Goal: Task Accomplishment & Management: Manage account settings

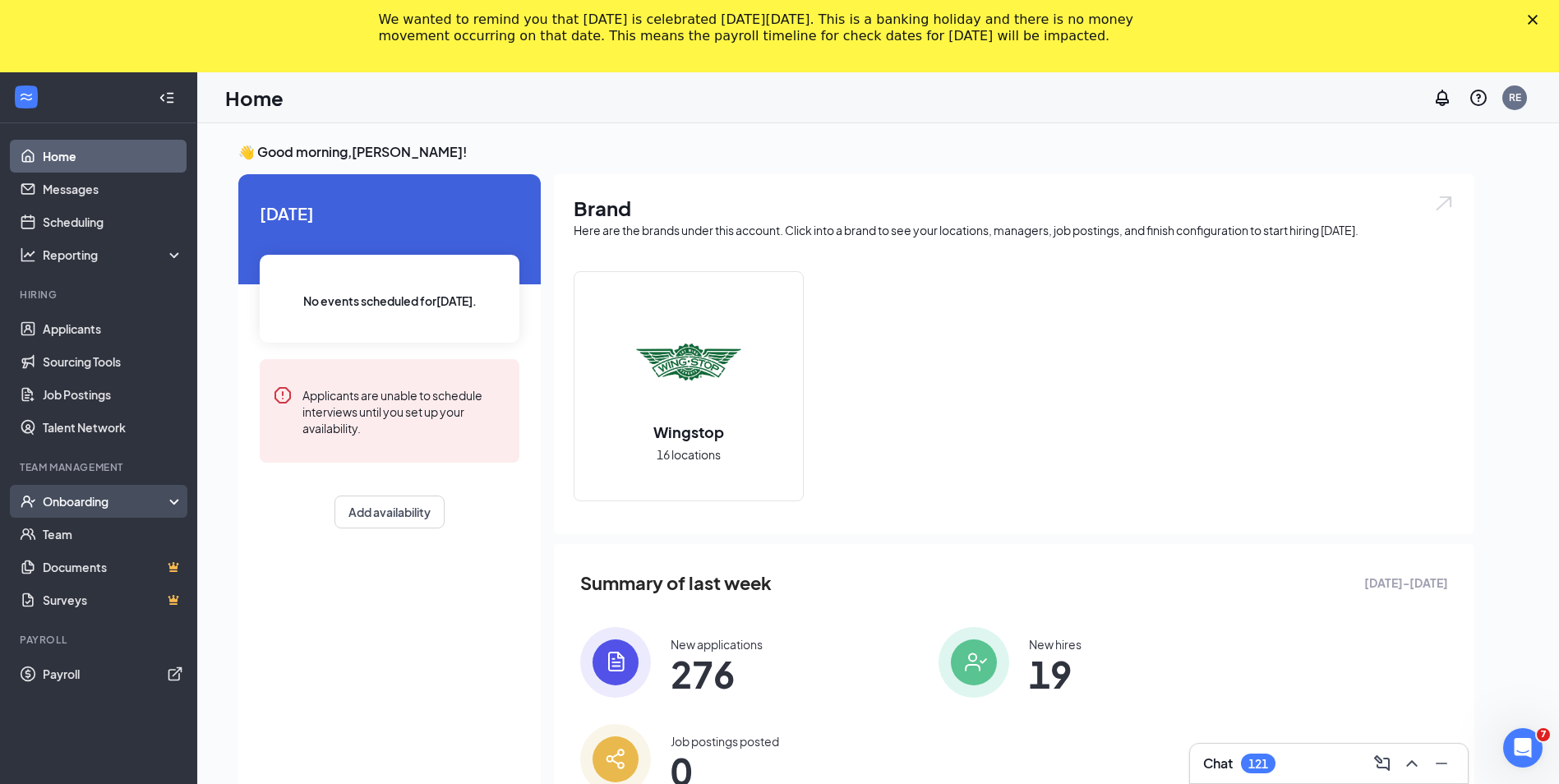
click at [61, 496] on div "Onboarding" at bounding box center [106, 502] width 127 height 17
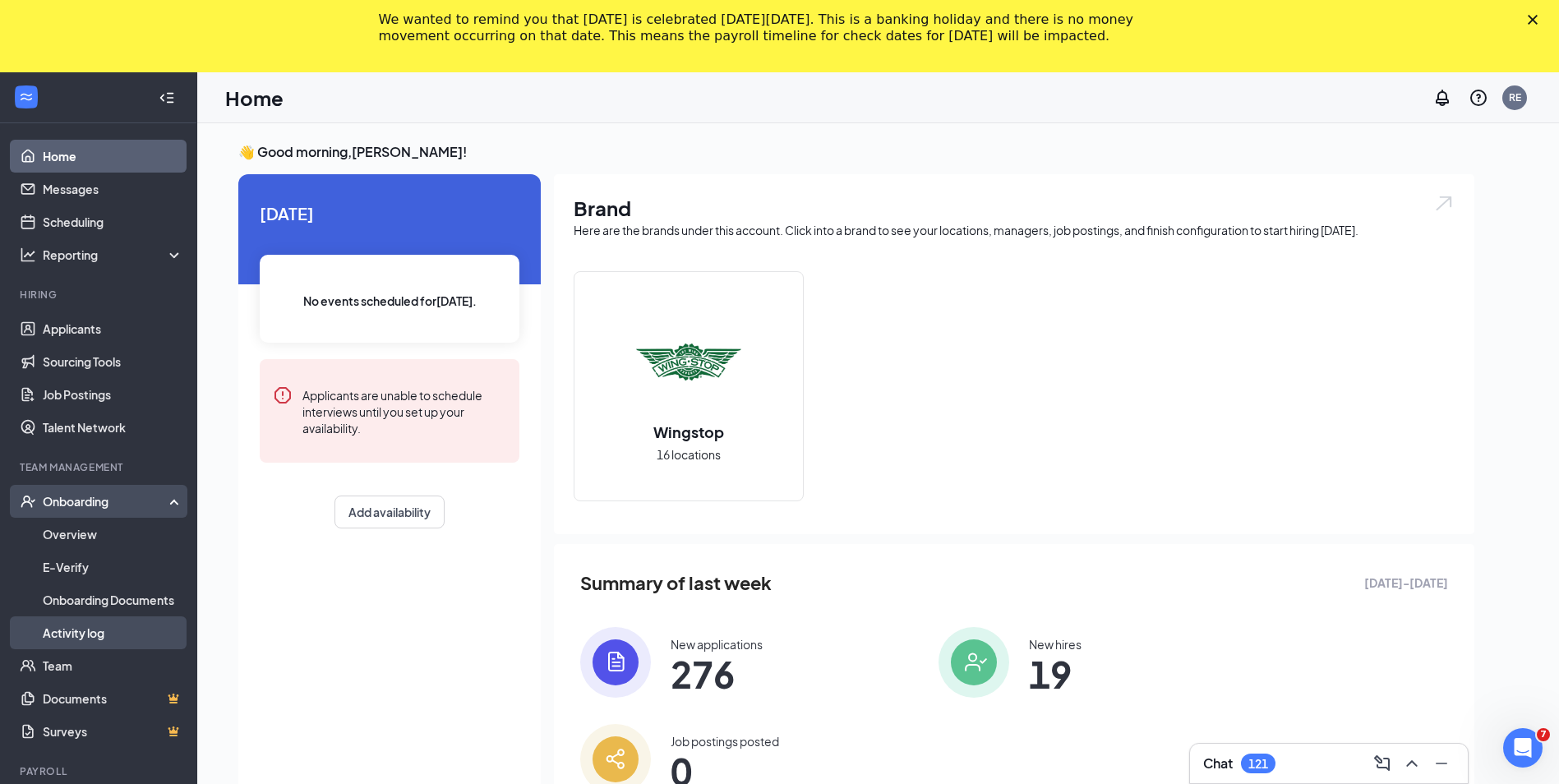
click at [75, 630] on link "Activity log" at bounding box center [113, 633] width 141 height 33
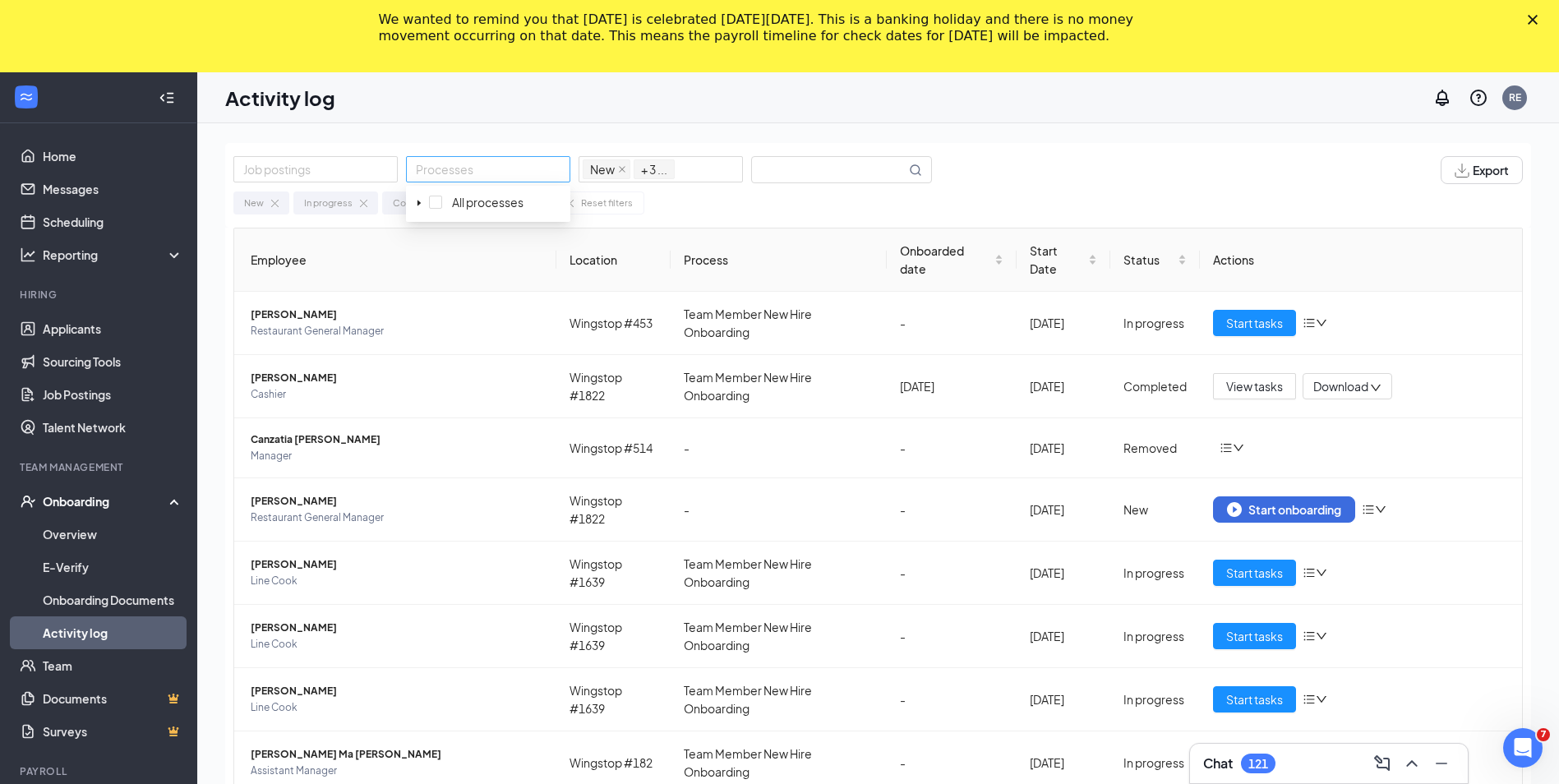
click at [480, 164] on div at bounding box center [488, 168] width 156 height 19
click at [318, 165] on div at bounding box center [316, 168] width 156 height 19
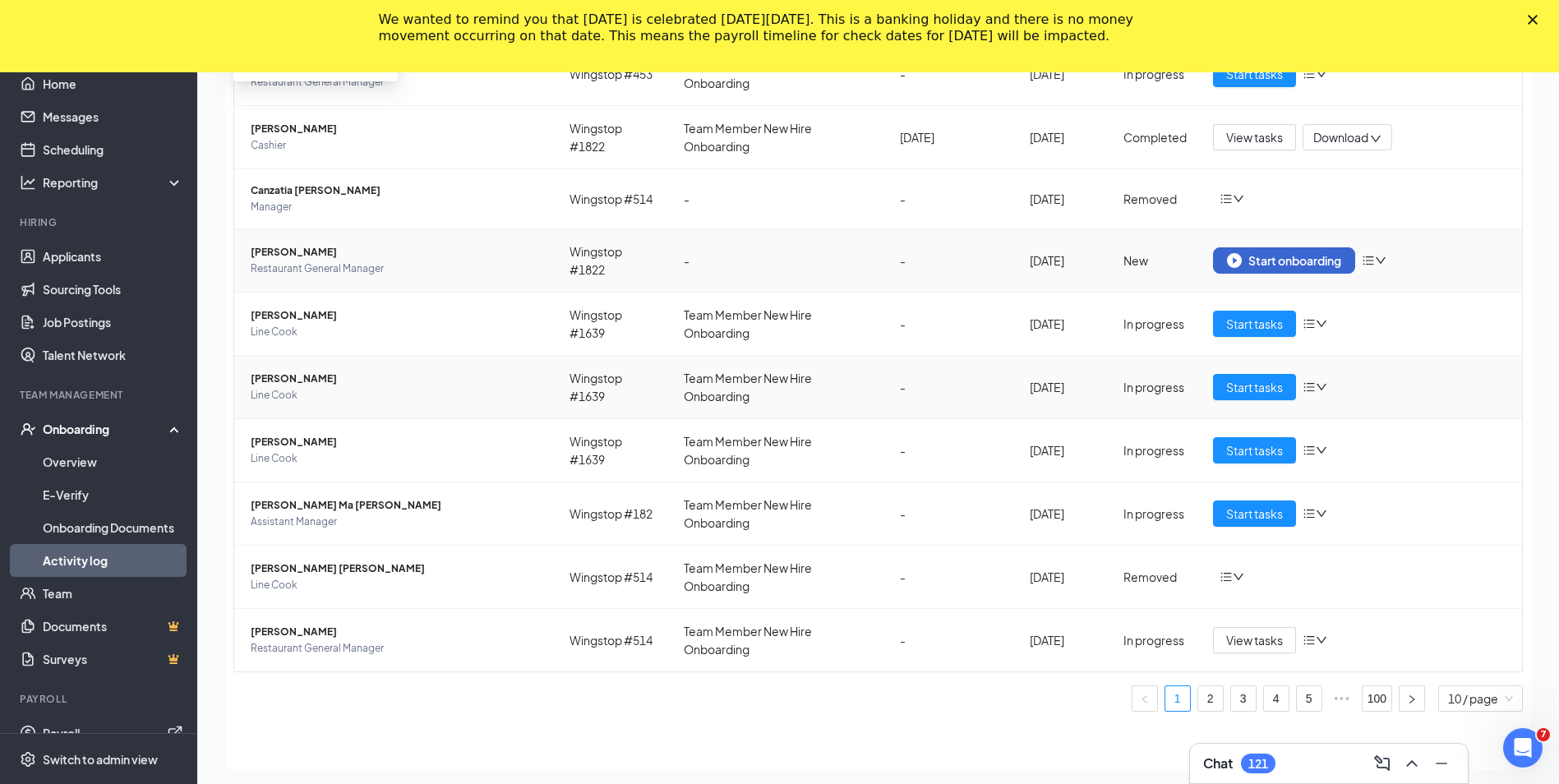
scroll to position [146, 0]
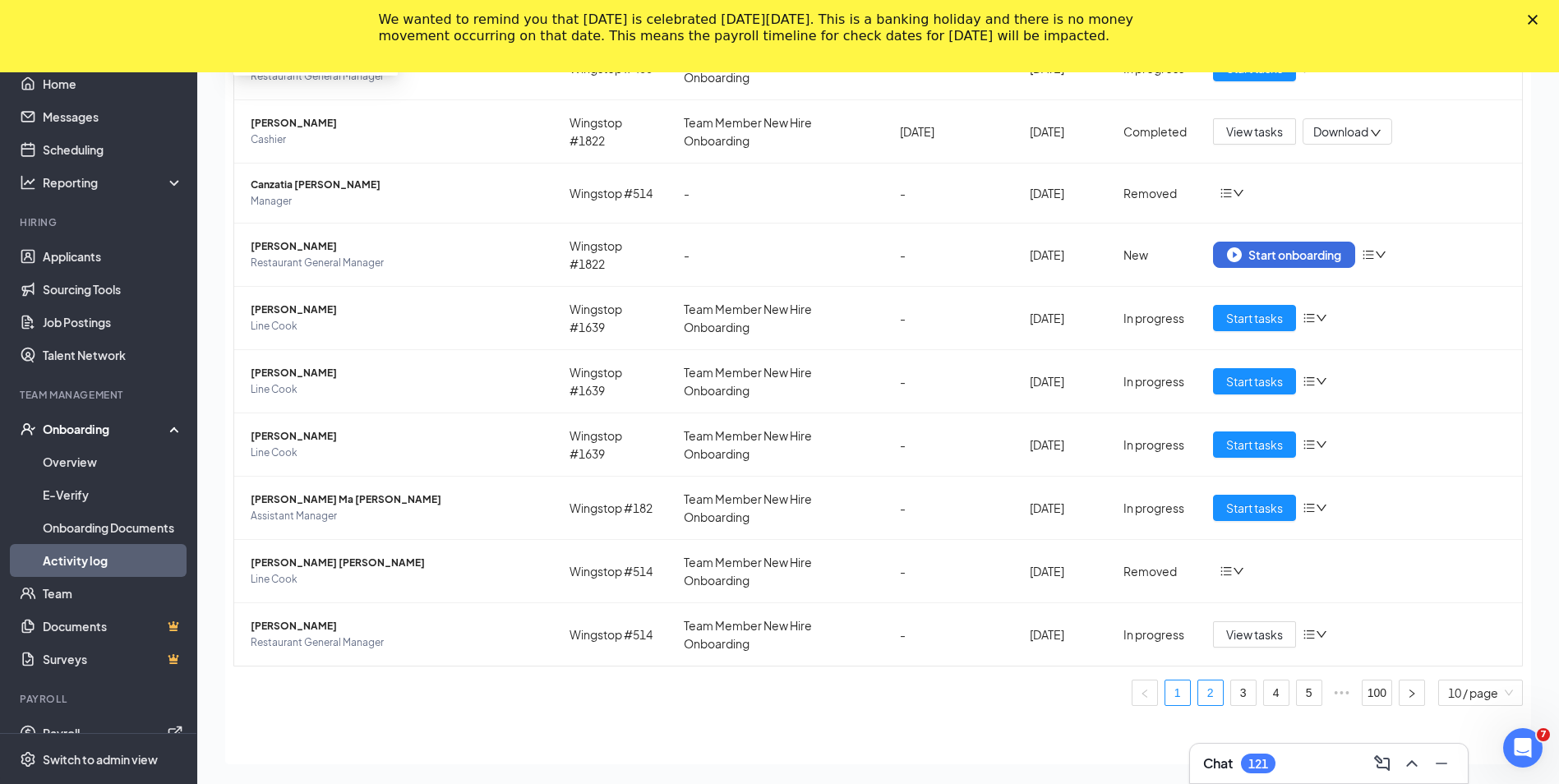
click at [1198, 691] on link "2" at bounding box center [1210, 692] width 25 height 25
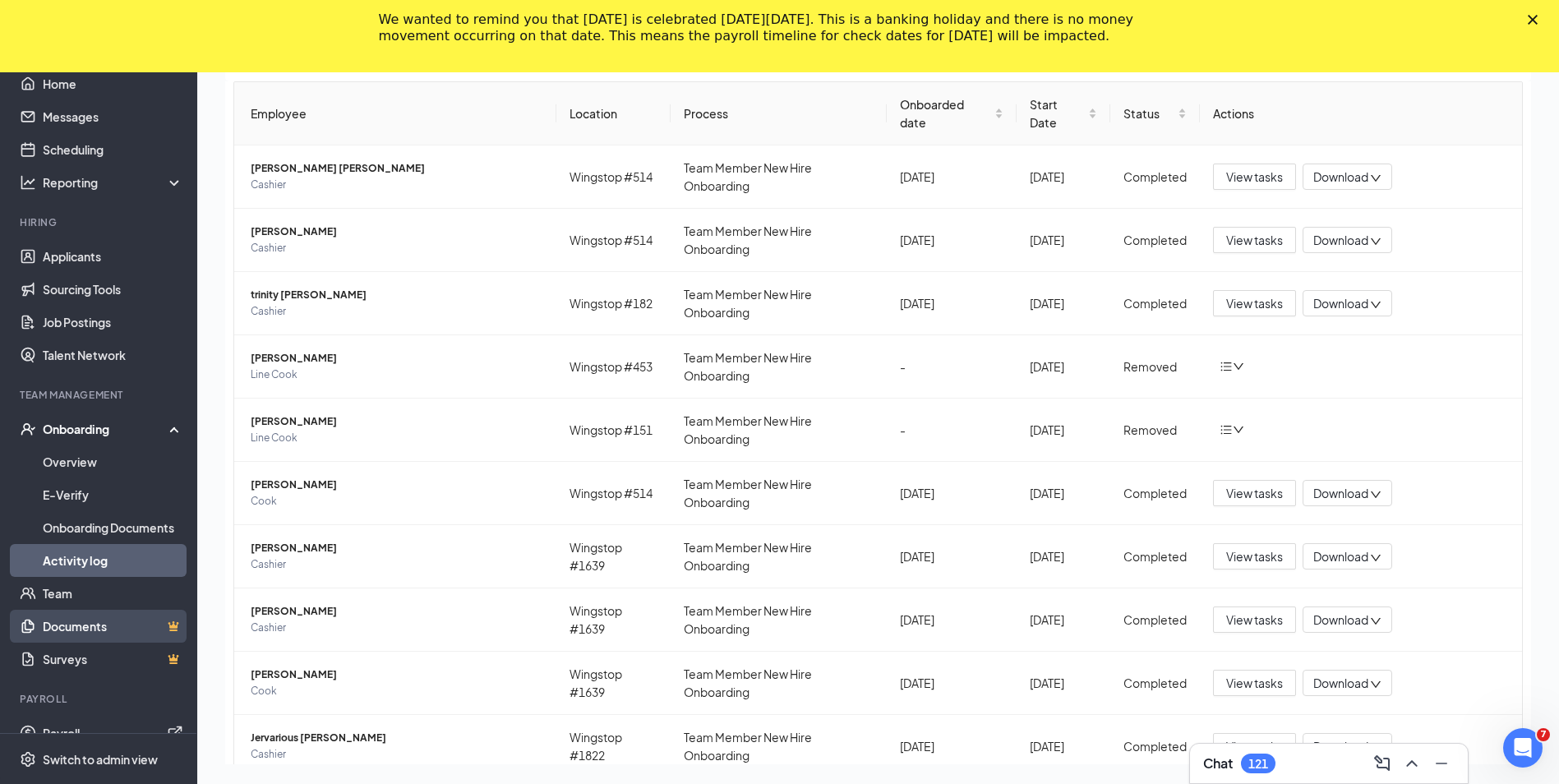
click at [73, 618] on link "Documents" at bounding box center [113, 627] width 141 height 33
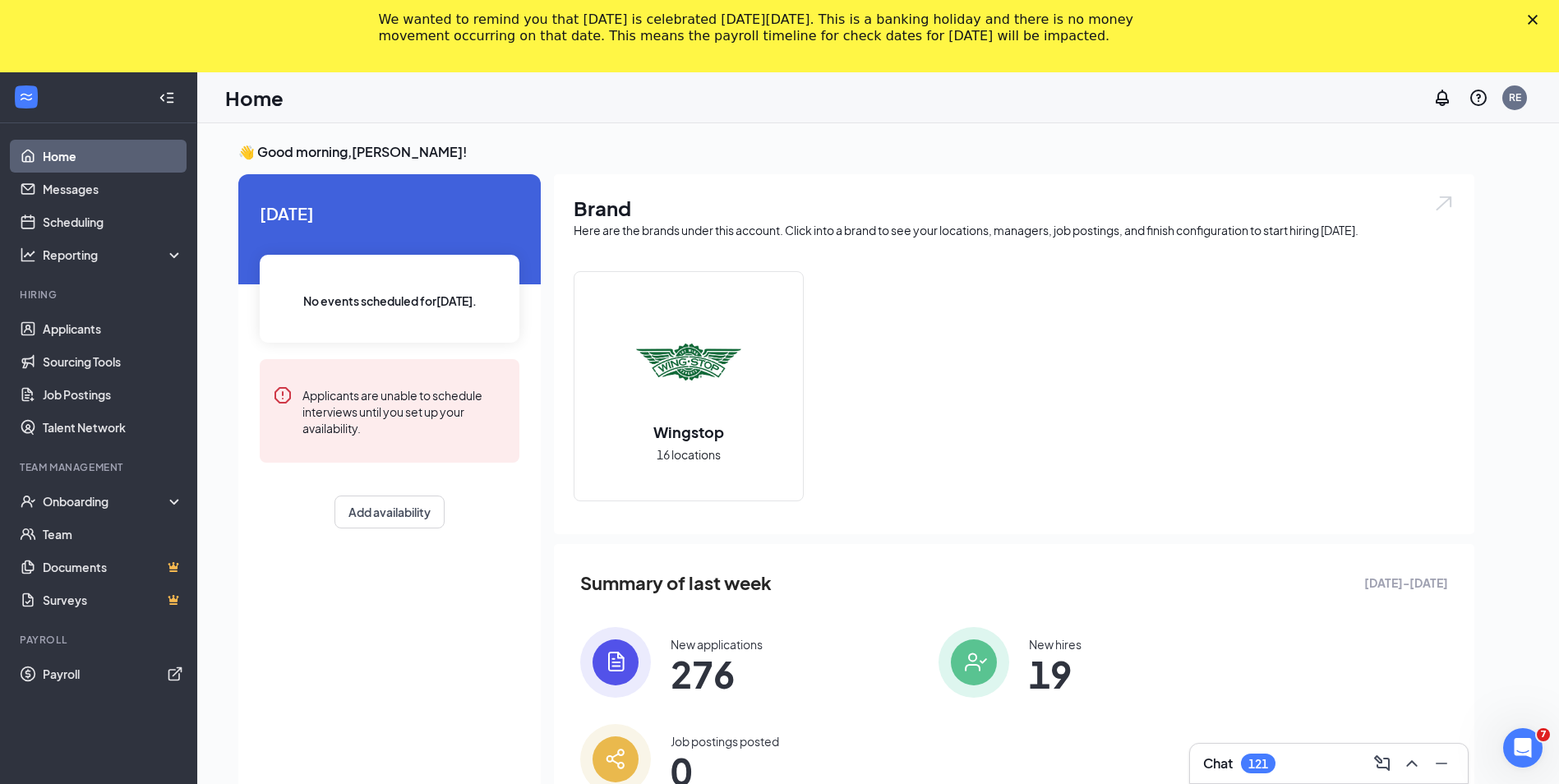
click at [1055, 672] on span "19" at bounding box center [1054, 674] width 53 height 30
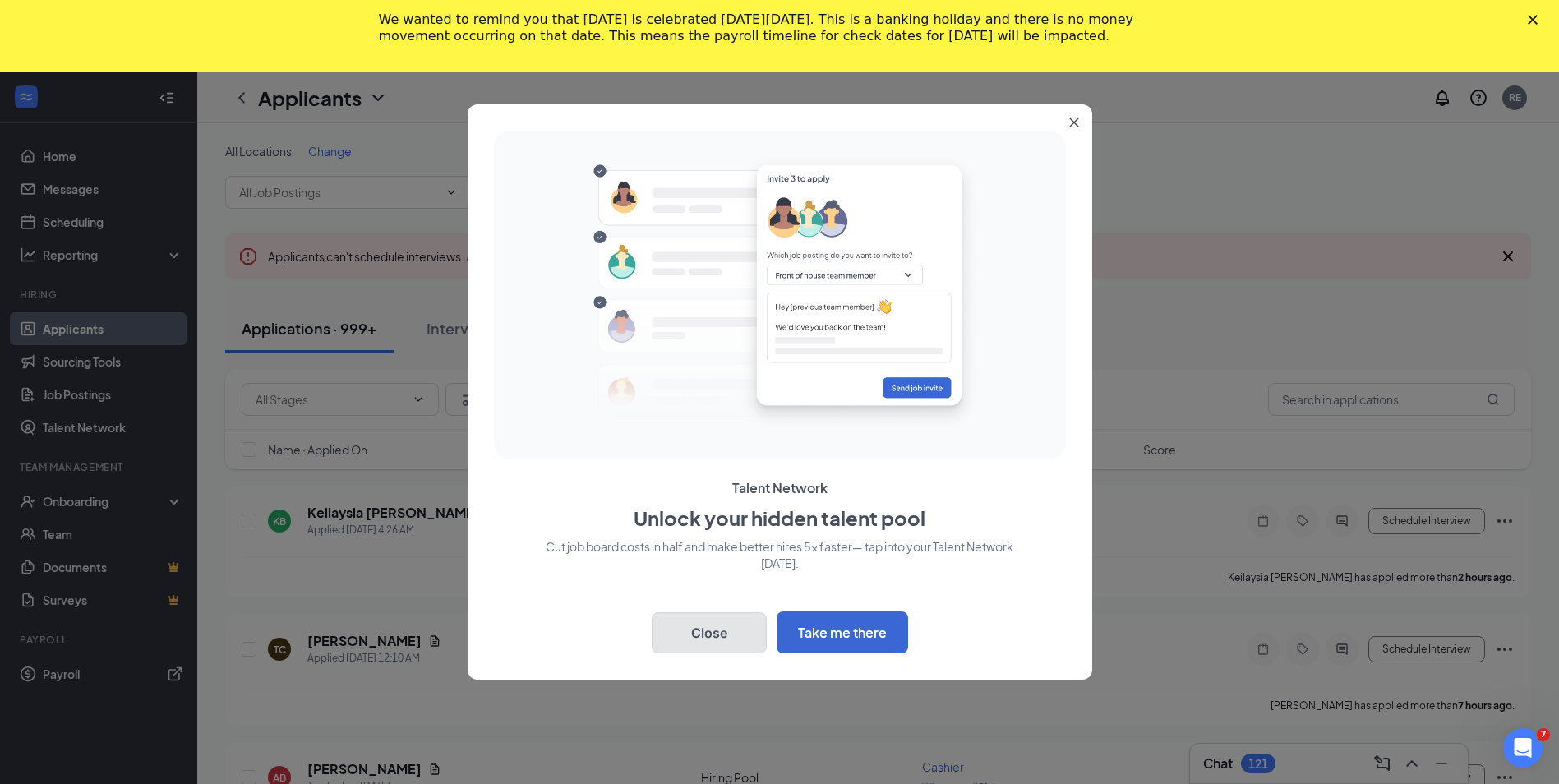
click at [701, 637] on button "Close" at bounding box center [709, 632] width 115 height 41
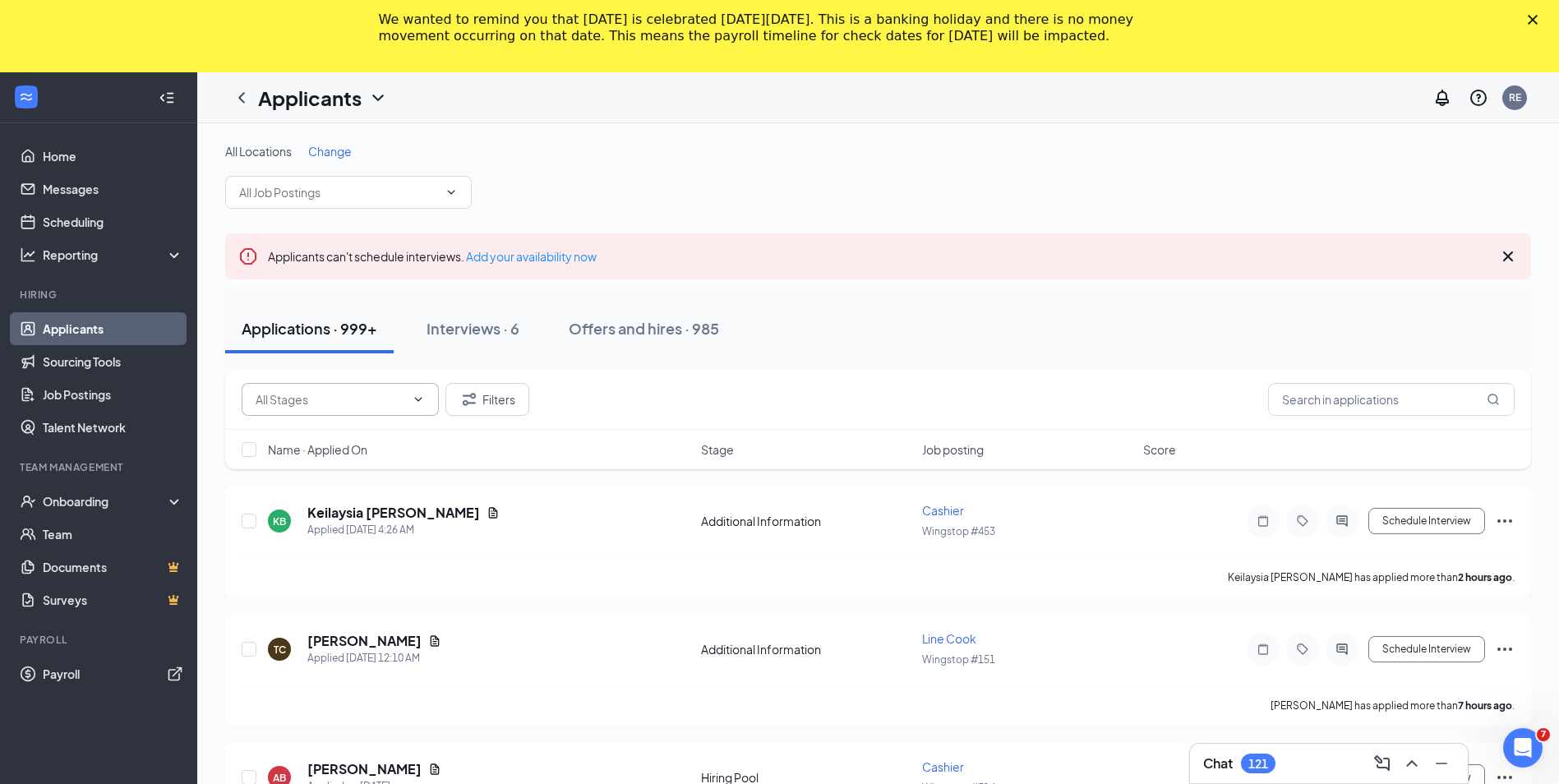
click at [415, 400] on icon "ChevronDown" at bounding box center [418, 399] width 13 height 13
click at [838, 341] on div "Applications · 999+ Interviews · 6 Offers and hires · 985" at bounding box center [878, 328] width 1306 height 49
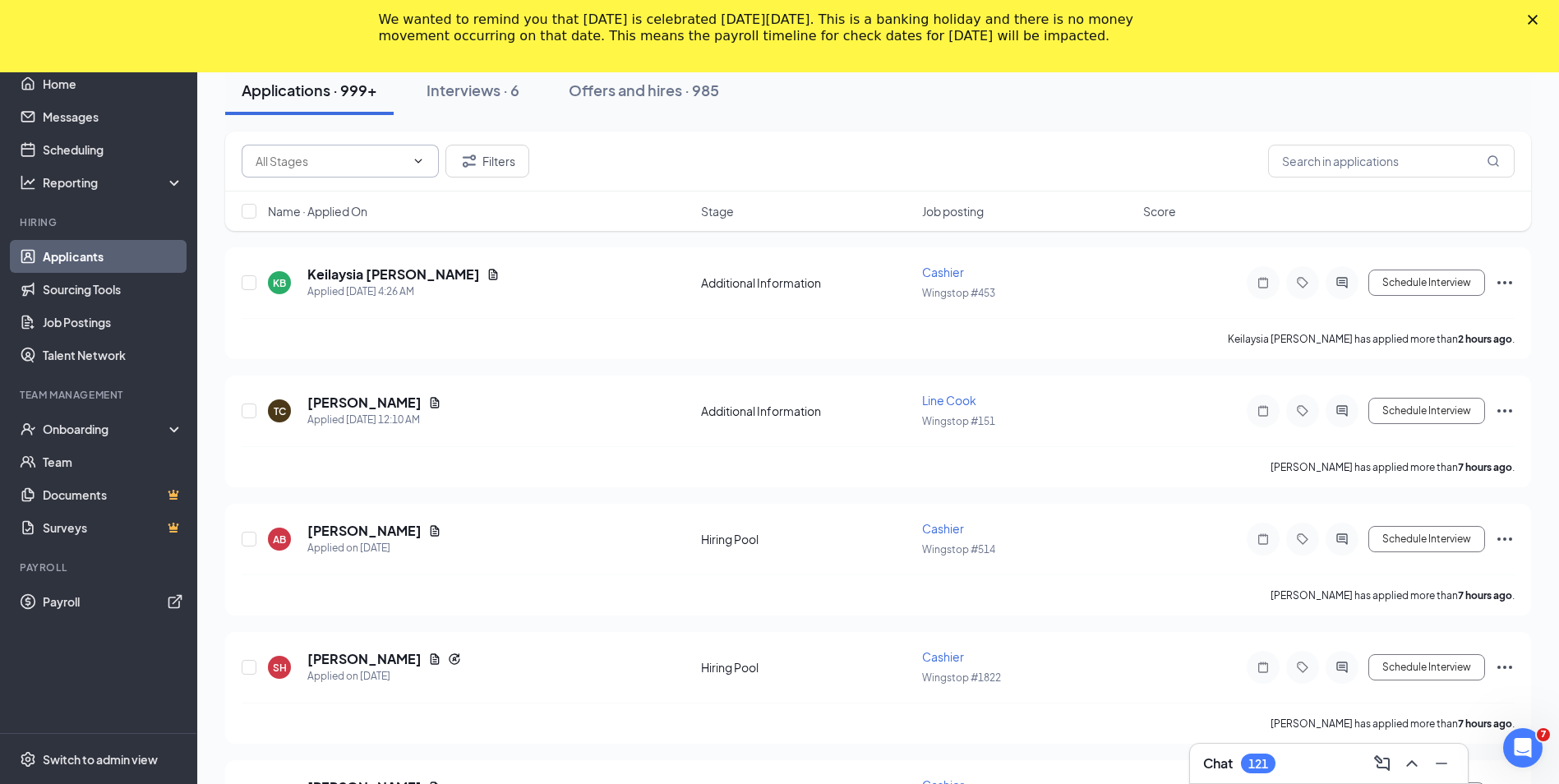
scroll to position [246, 0]
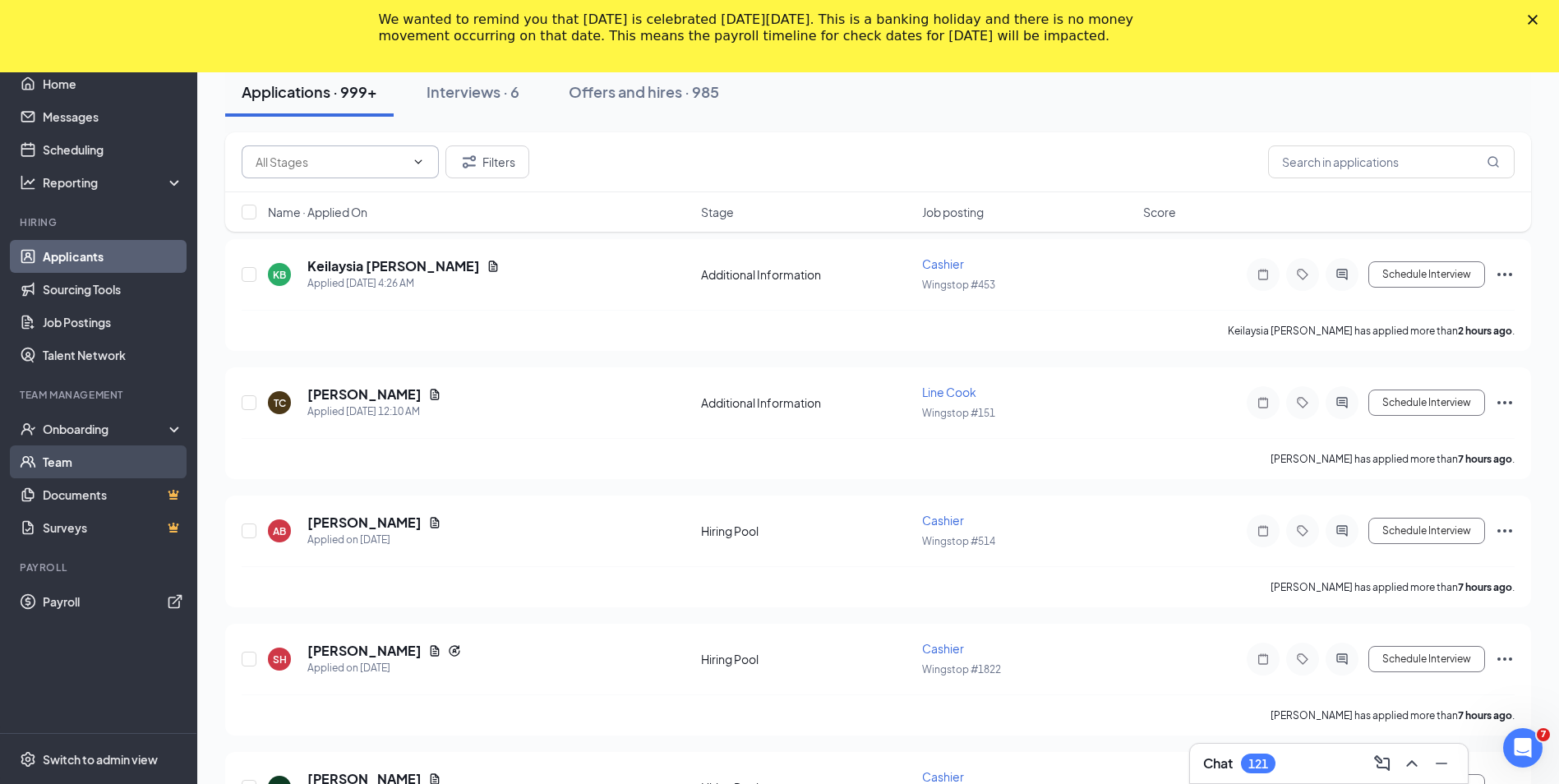
click at [60, 457] on link "Team" at bounding box center [113, 462] width 141 height 33
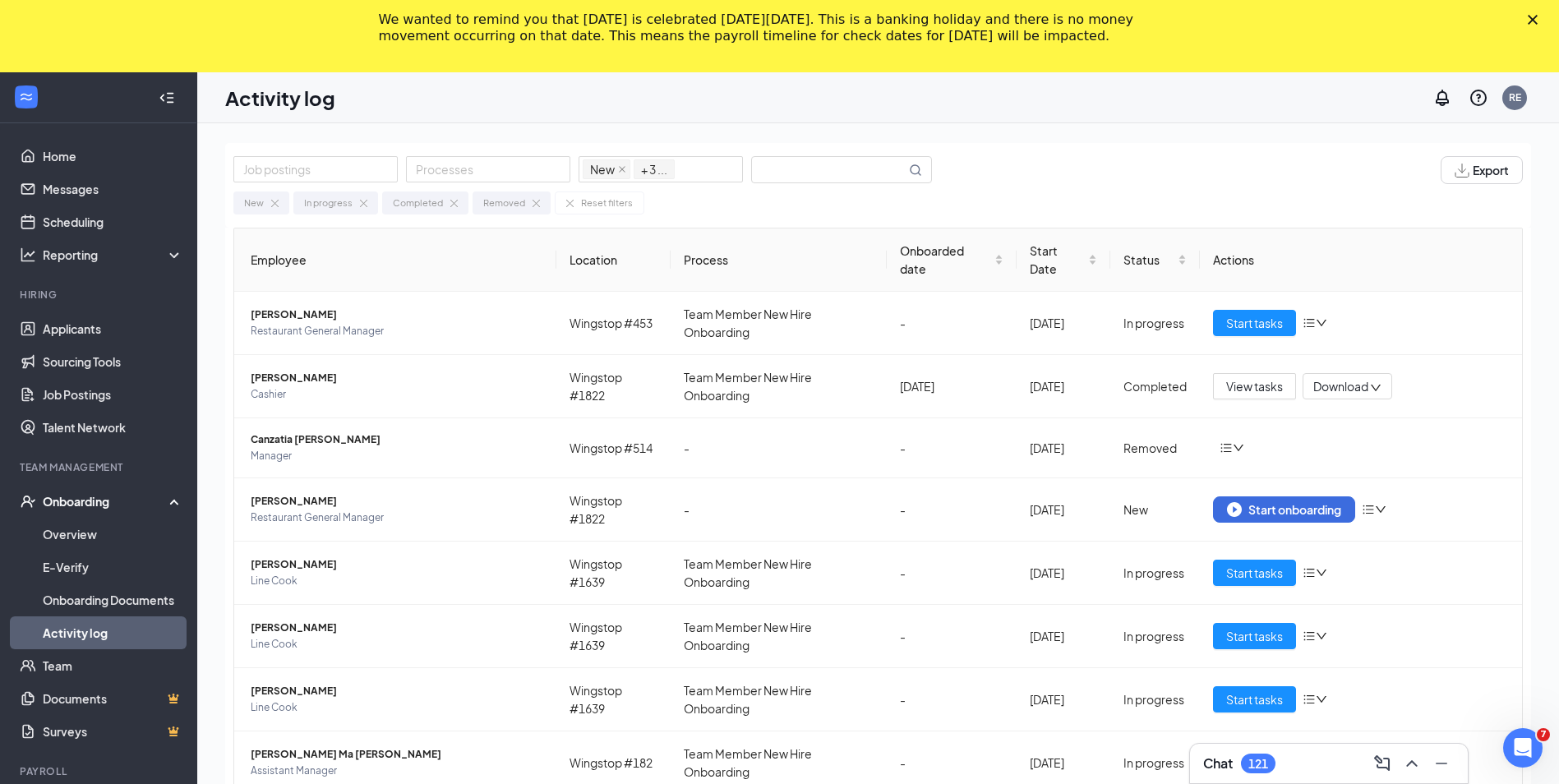
click at [533, 200] on img at bounding box center [536, 204] width 7 height 7
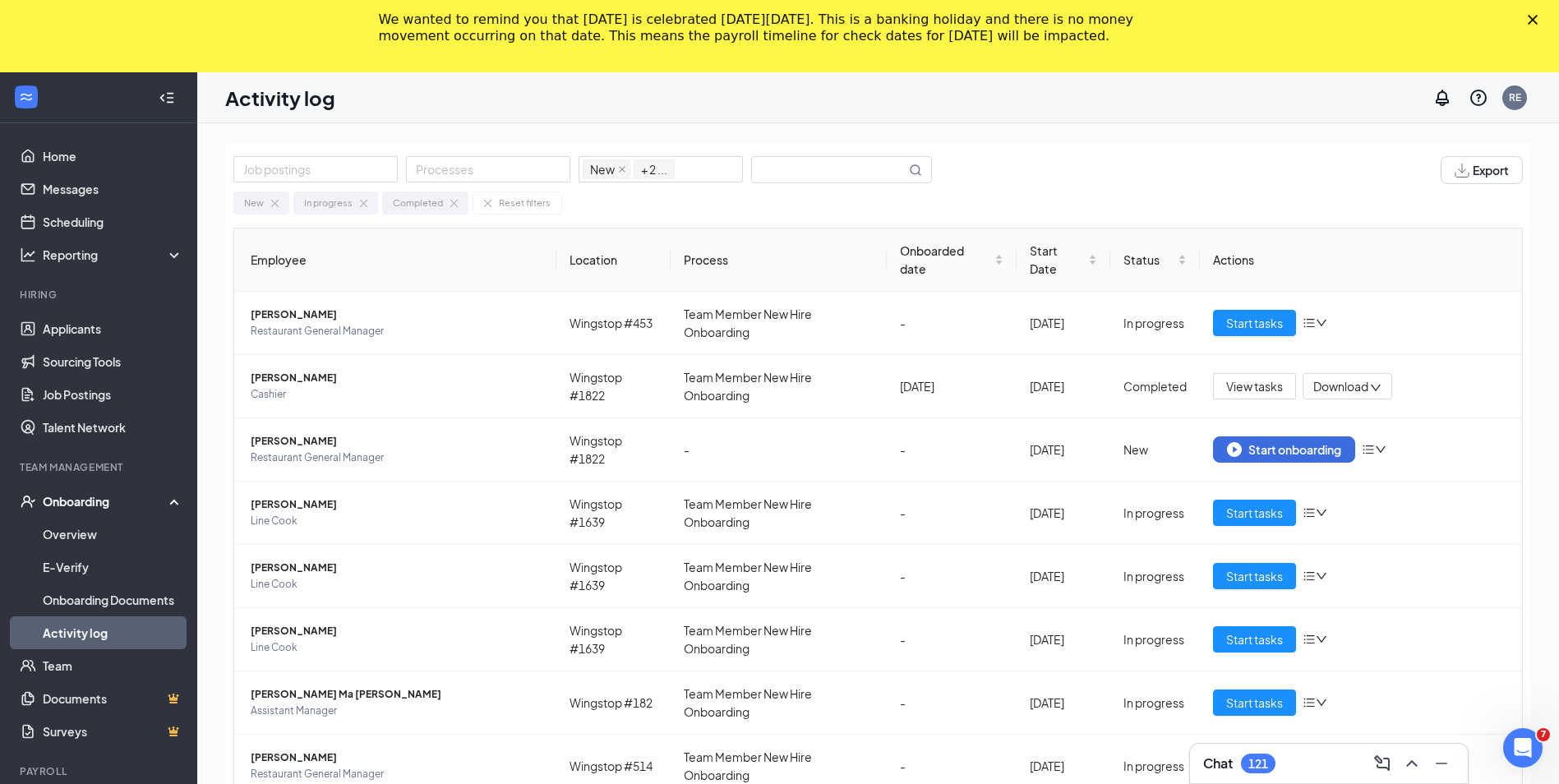
click at [452, 200] on img at bounding box center [454, 204] width 7 height 7
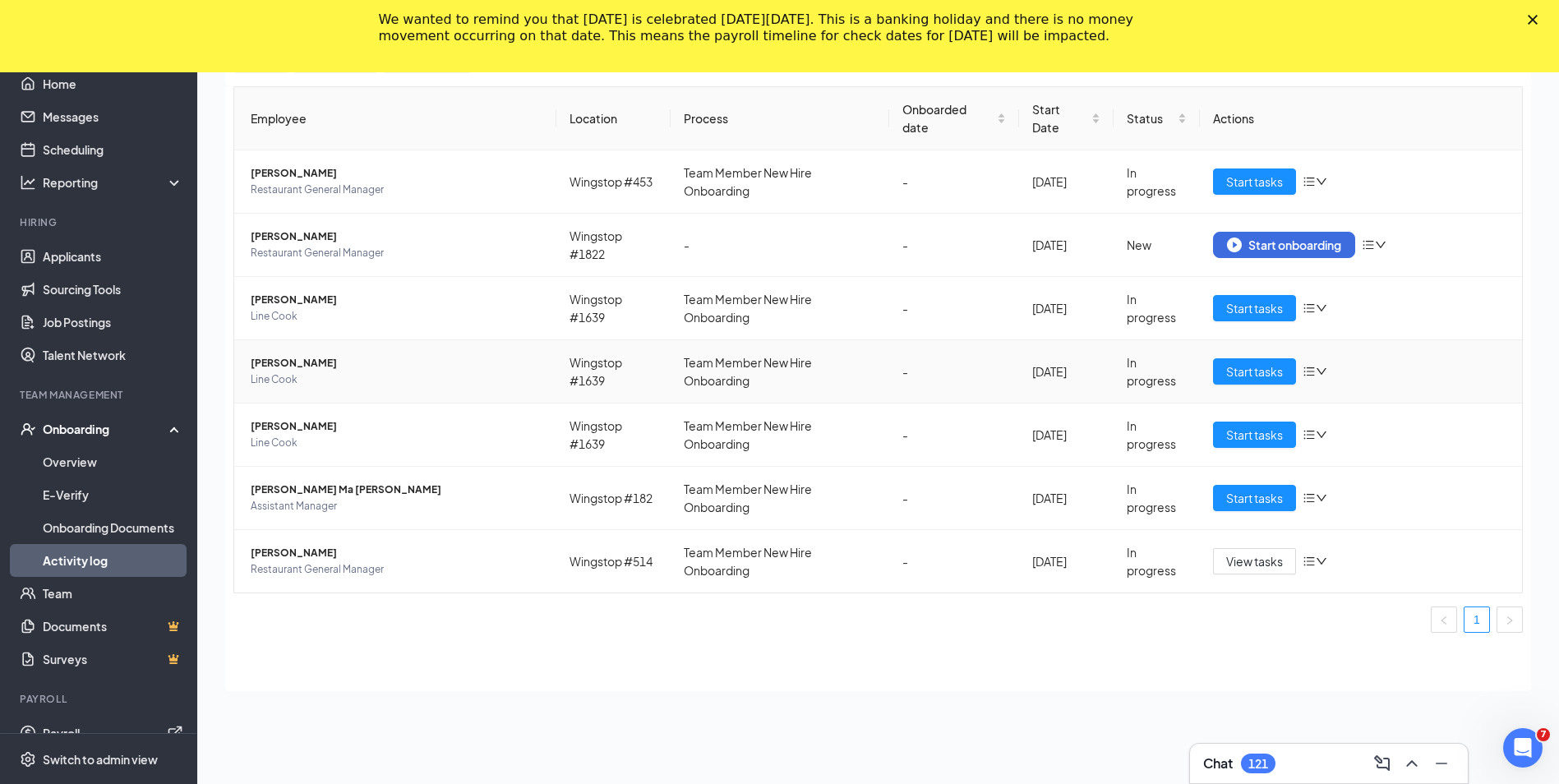
scroll to position [146, 0]
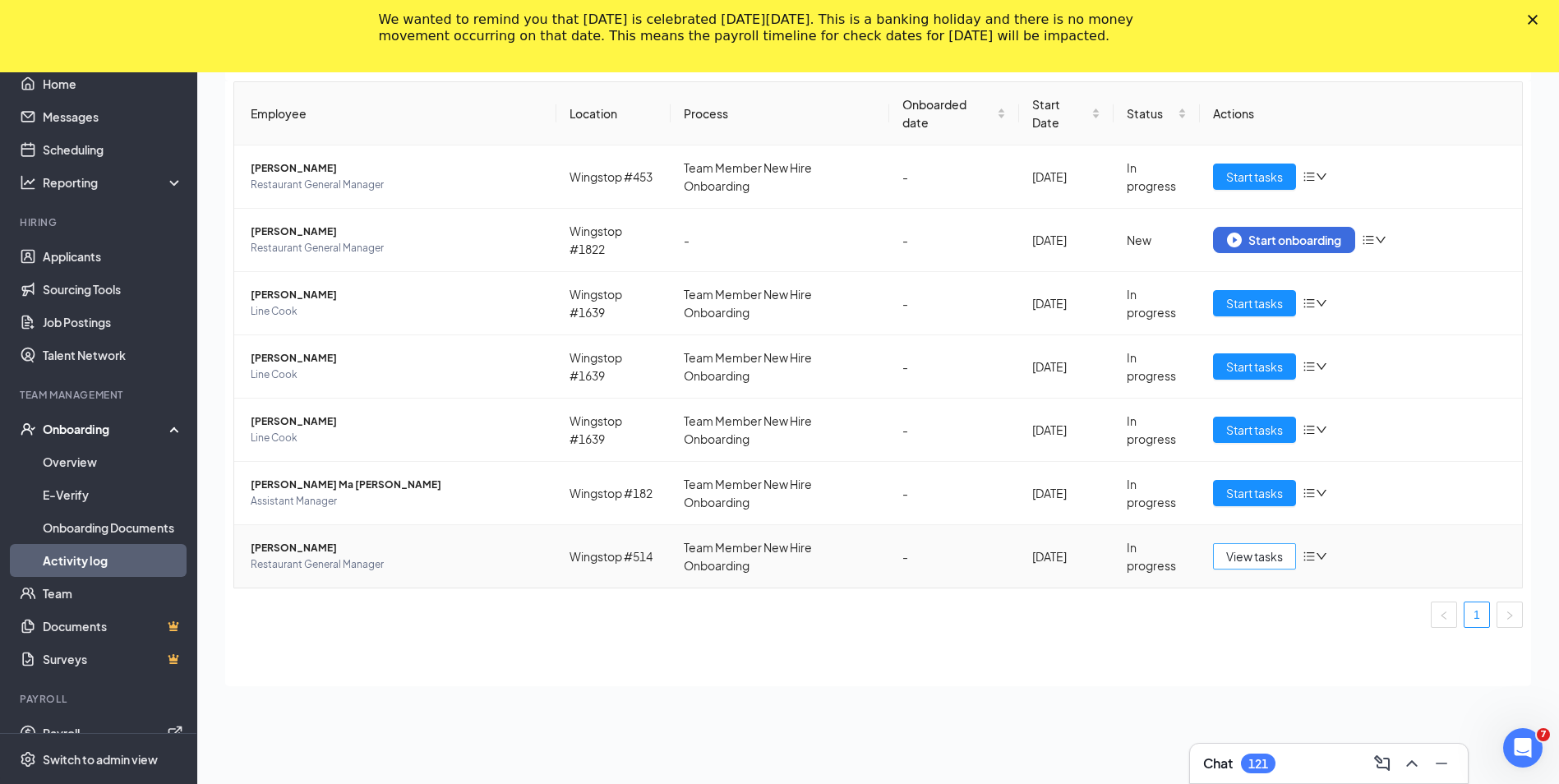
click at [1258, 555] on span "View tasks" at bounding box center [1253, 556] width 56 height 19
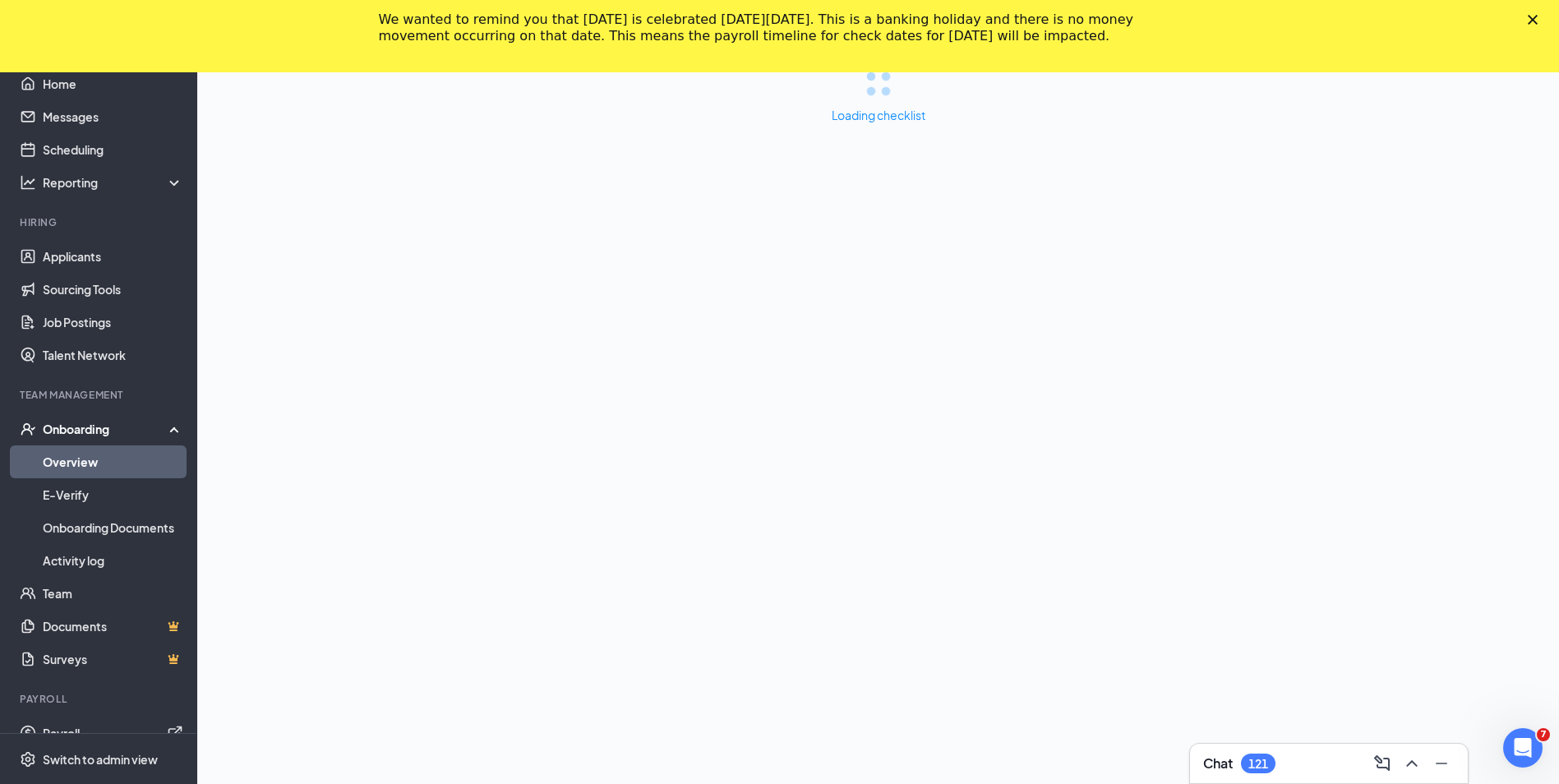
scroll to position [146, 0]
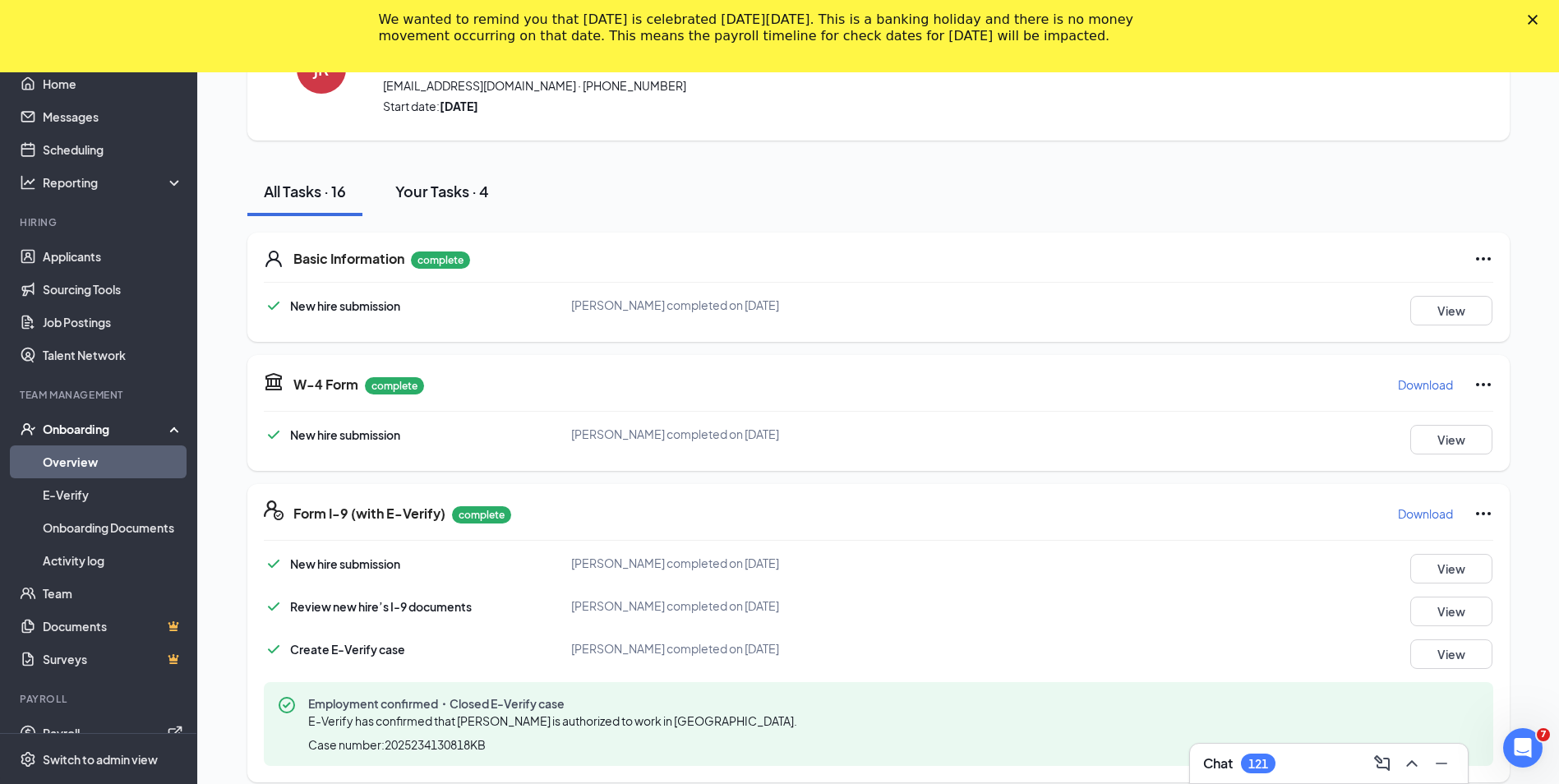
click at [434, 188] on div "Your Tasks · 4" at bounding box center [442, 191] width 94 height 20
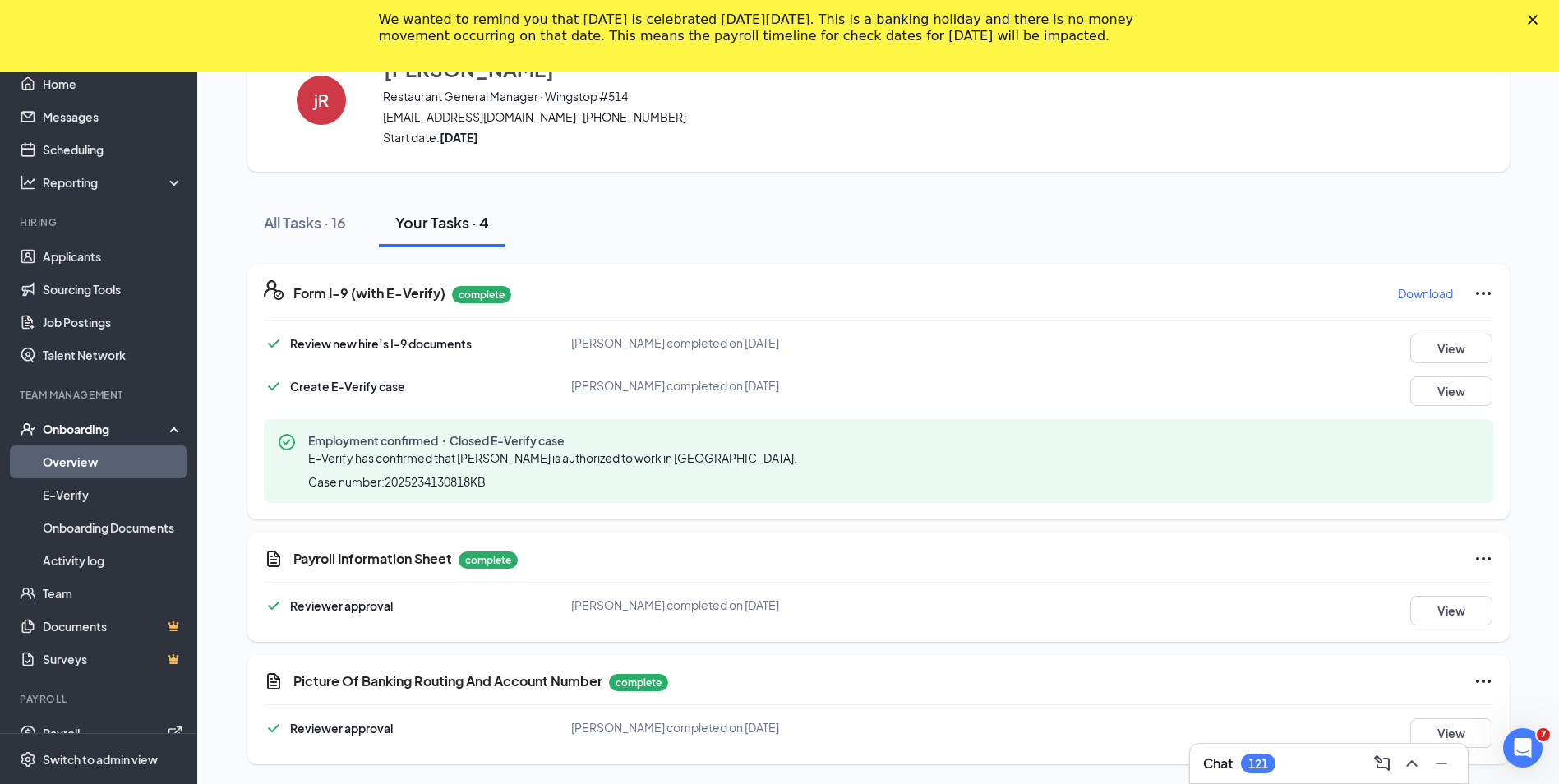
scroll to position [115, 0]
click at [1455, 340] on button "View" at bounding box center [1451, 348] width 82 height 30
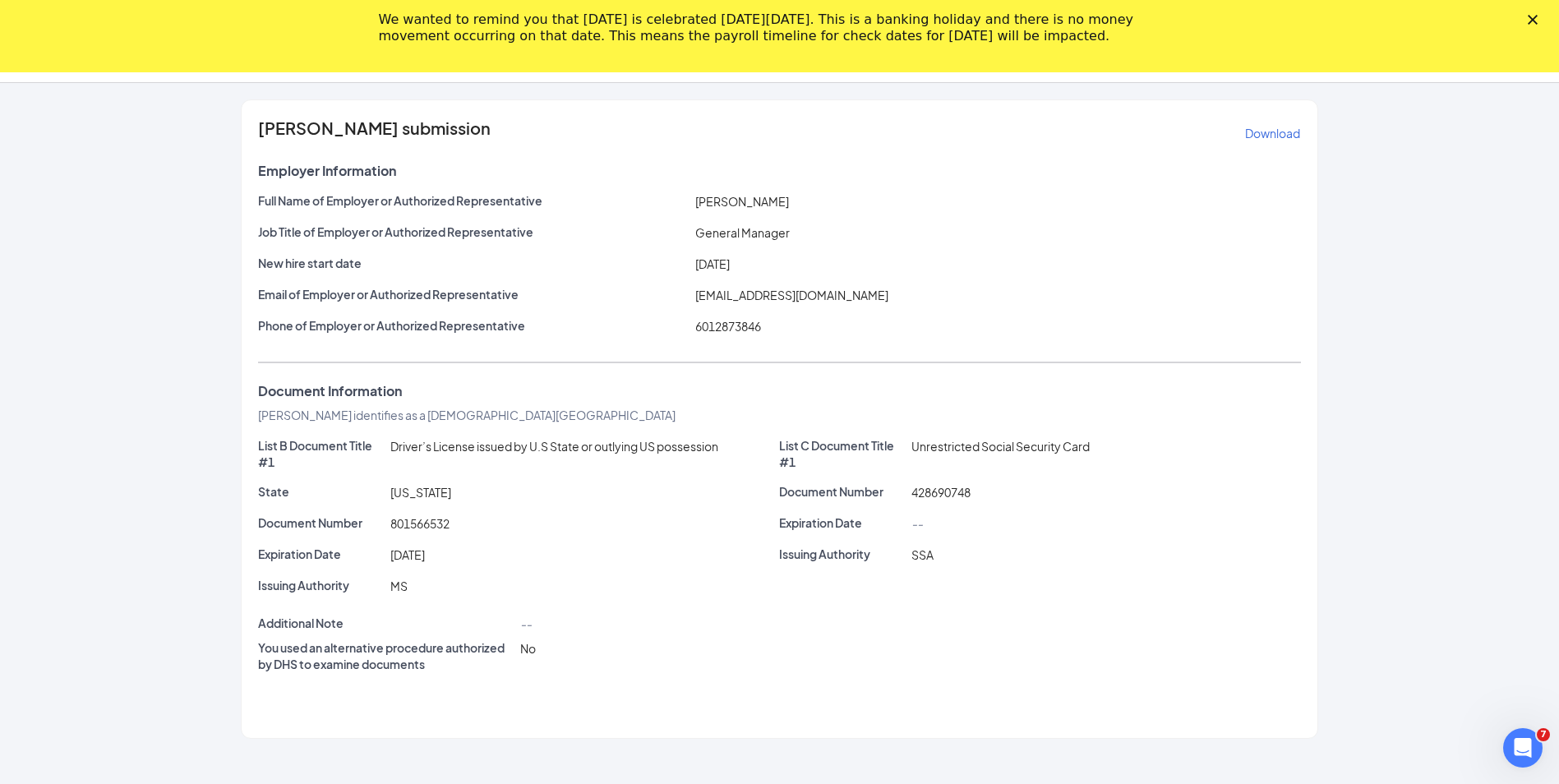
click at [1538, 18] on polygon "Close" at bounding box center [1532, 19] width 10 height 10
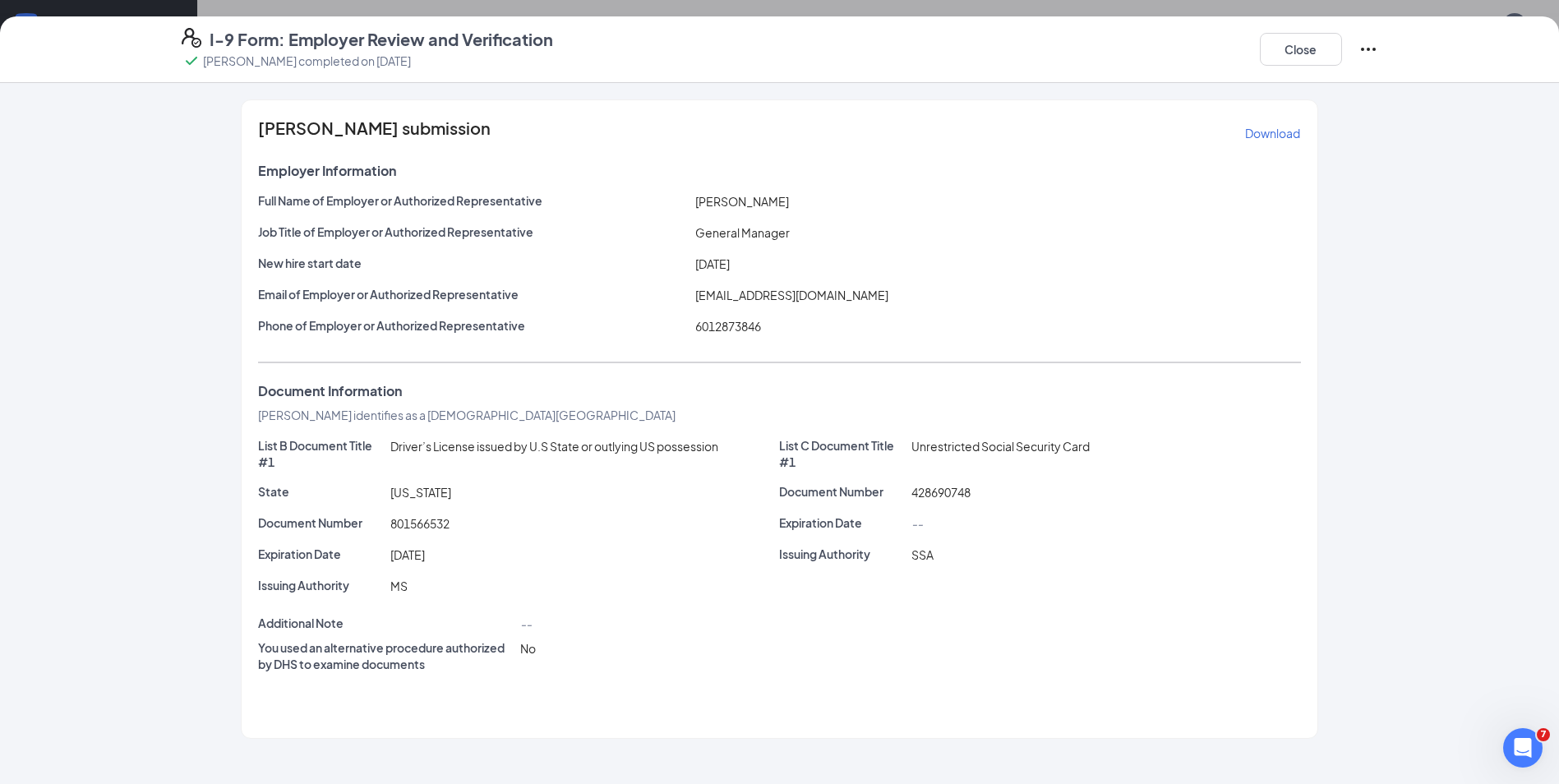
scroll to position [43, 0]
click at [1358, 47] on icon "Ellipses" at bounding box center [1367, 49] width 19 height 19
click at [1312, 48] on button "Close" at bounding box center [1301, 50] width 82 height 33
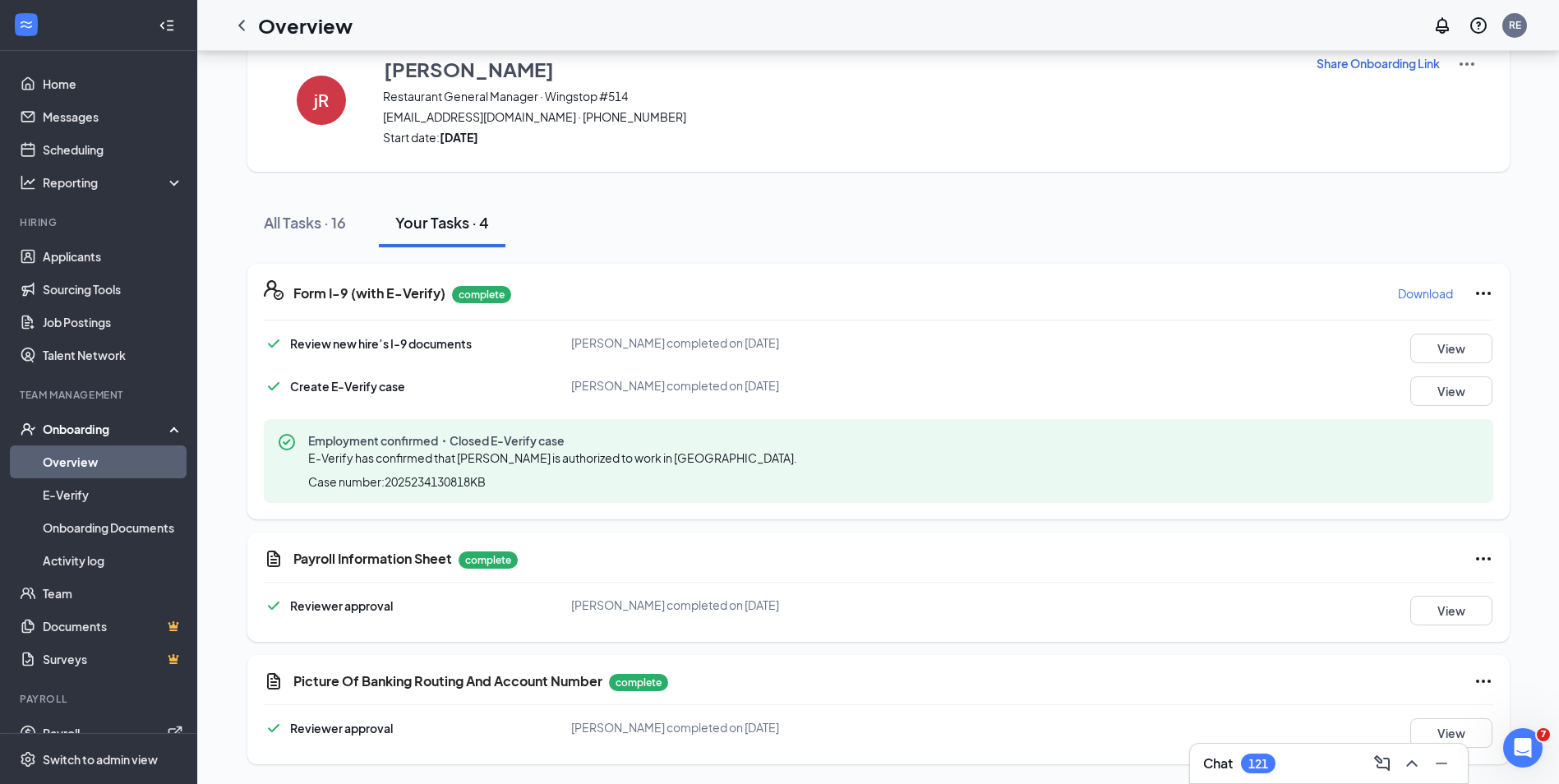
click at [1410, 288] on p "Download" at bounding box center [1425, 293] width 55 height 17
click at [480, 290] on p "complete" at bounding box center [481, 294] width 59 height 18
click at [430, 222] on div "Your Tasks · 4" at bounding box center [442, 222] width 94 height 20
click at [240, 20] on icon "ChevronLeft" at bounding box center [241, 25] width 19 height 19
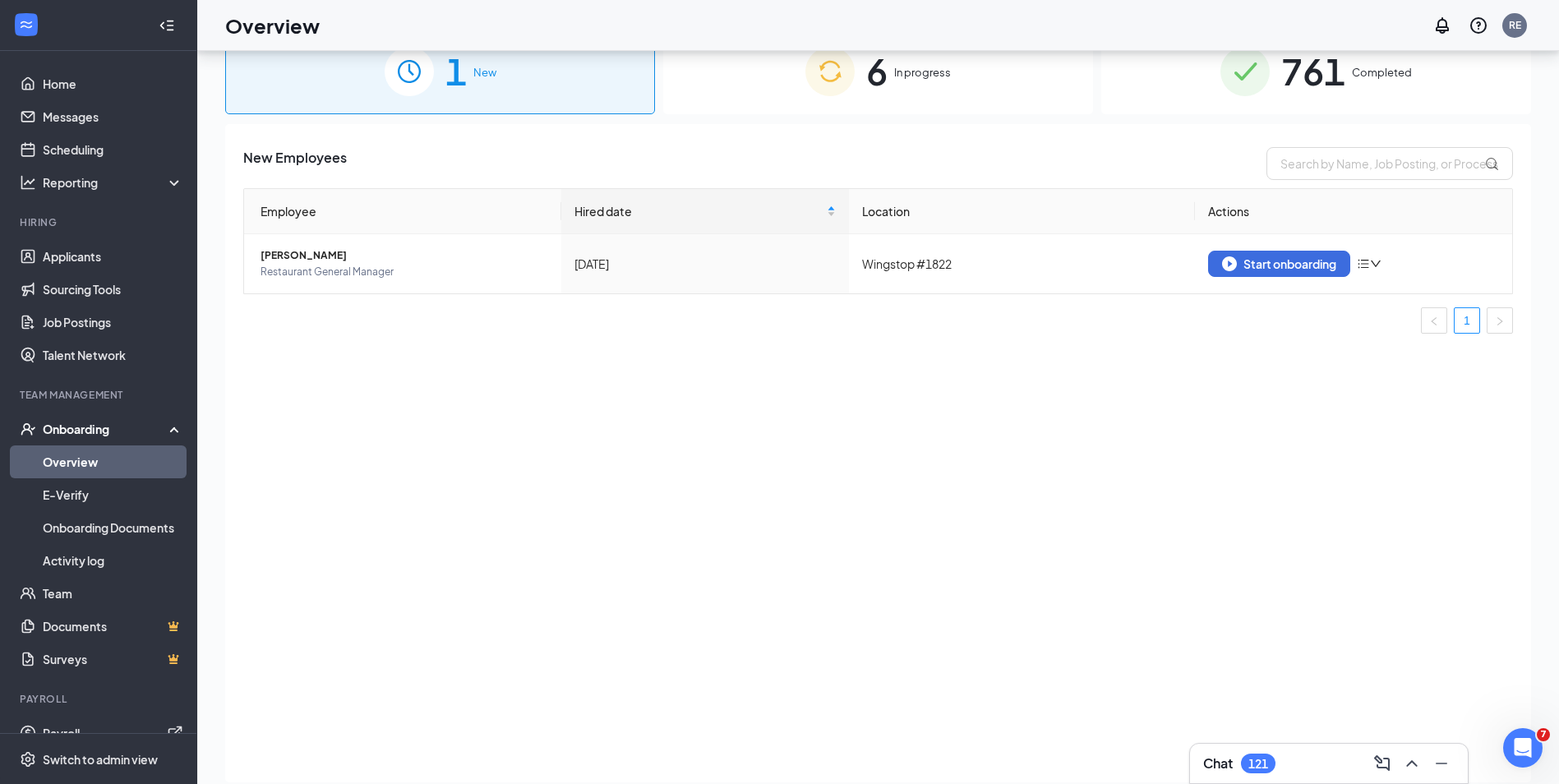
click at [917, 75] on span "In progress" at bounding box center [922, 72] width 56 height 17
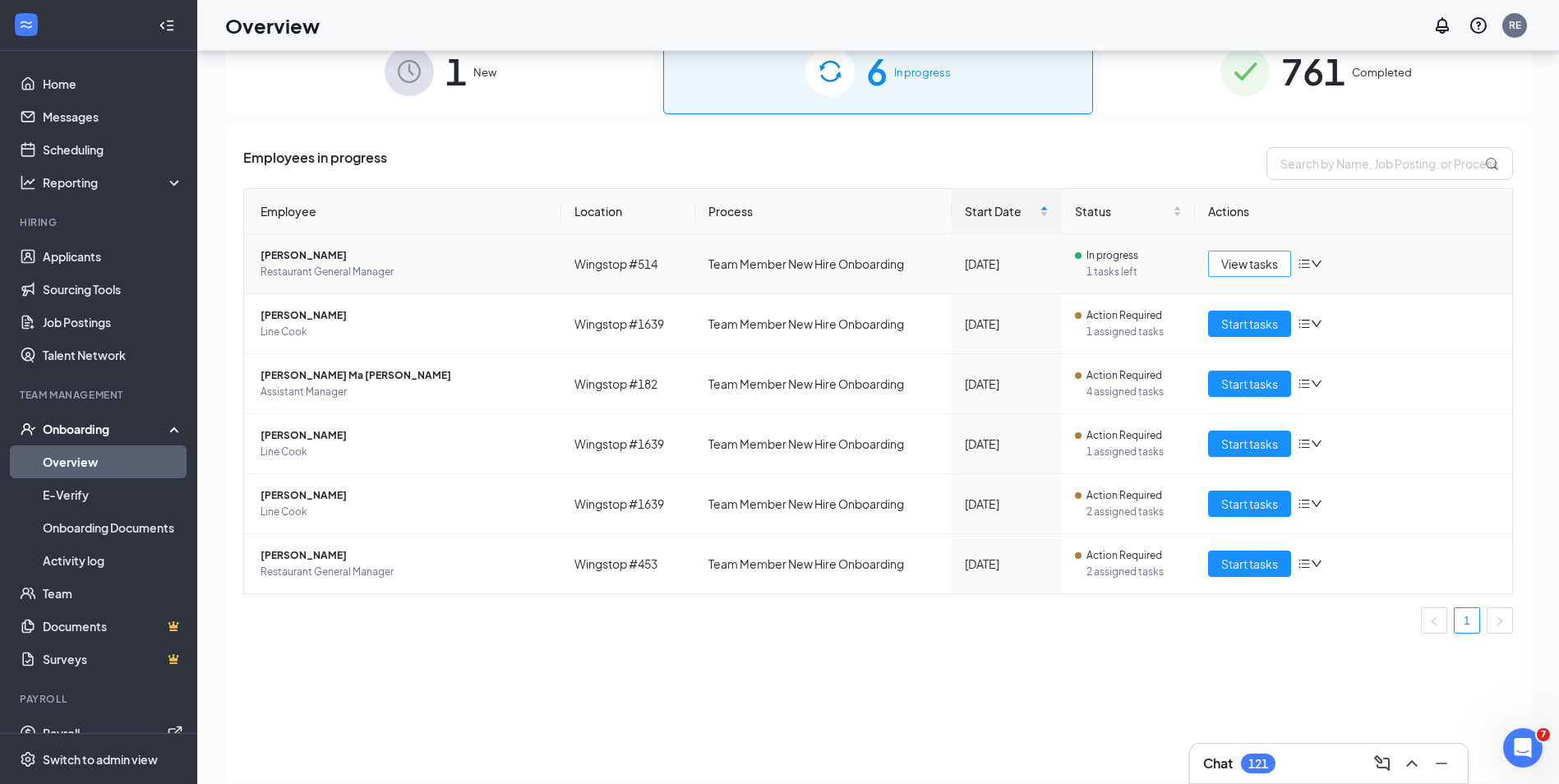
click at [1254, 264] on span "View tasks" at bounding box center [1249, 264] width 56 height 19
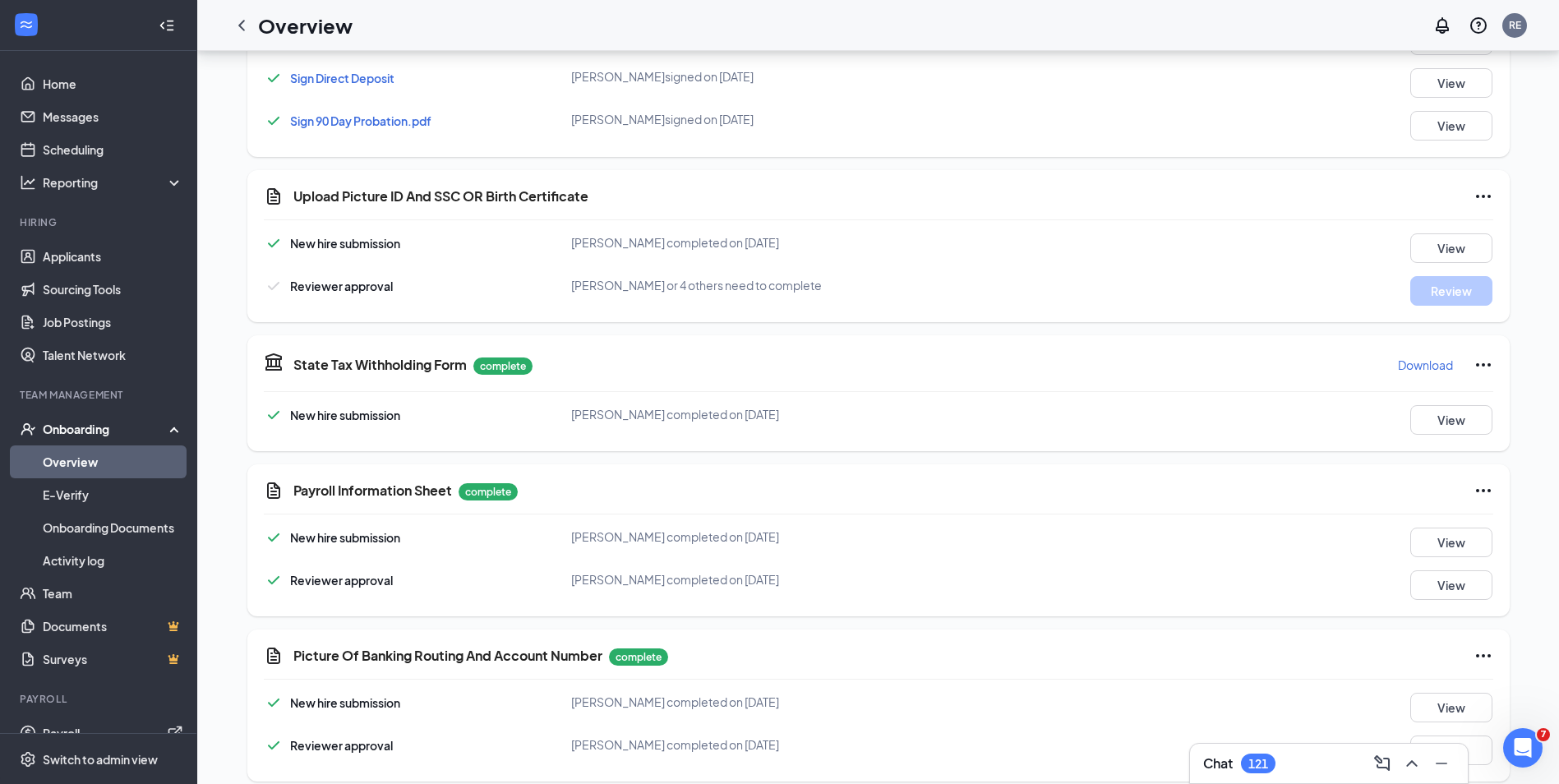
scroll to position [974, 0]
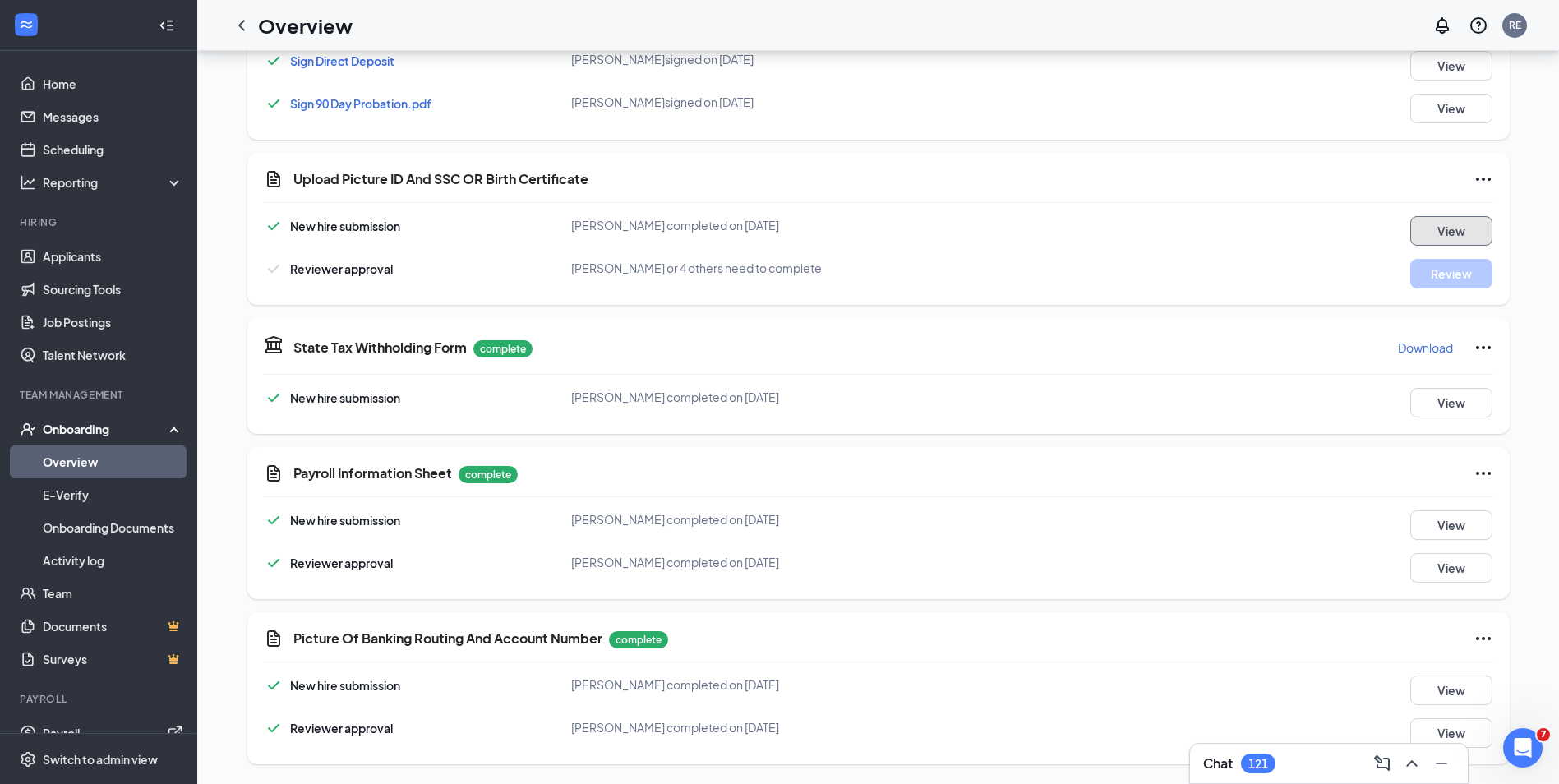
click at [1452, 232] on button "View" at bounding box center [1451, 230] width 82 height 30
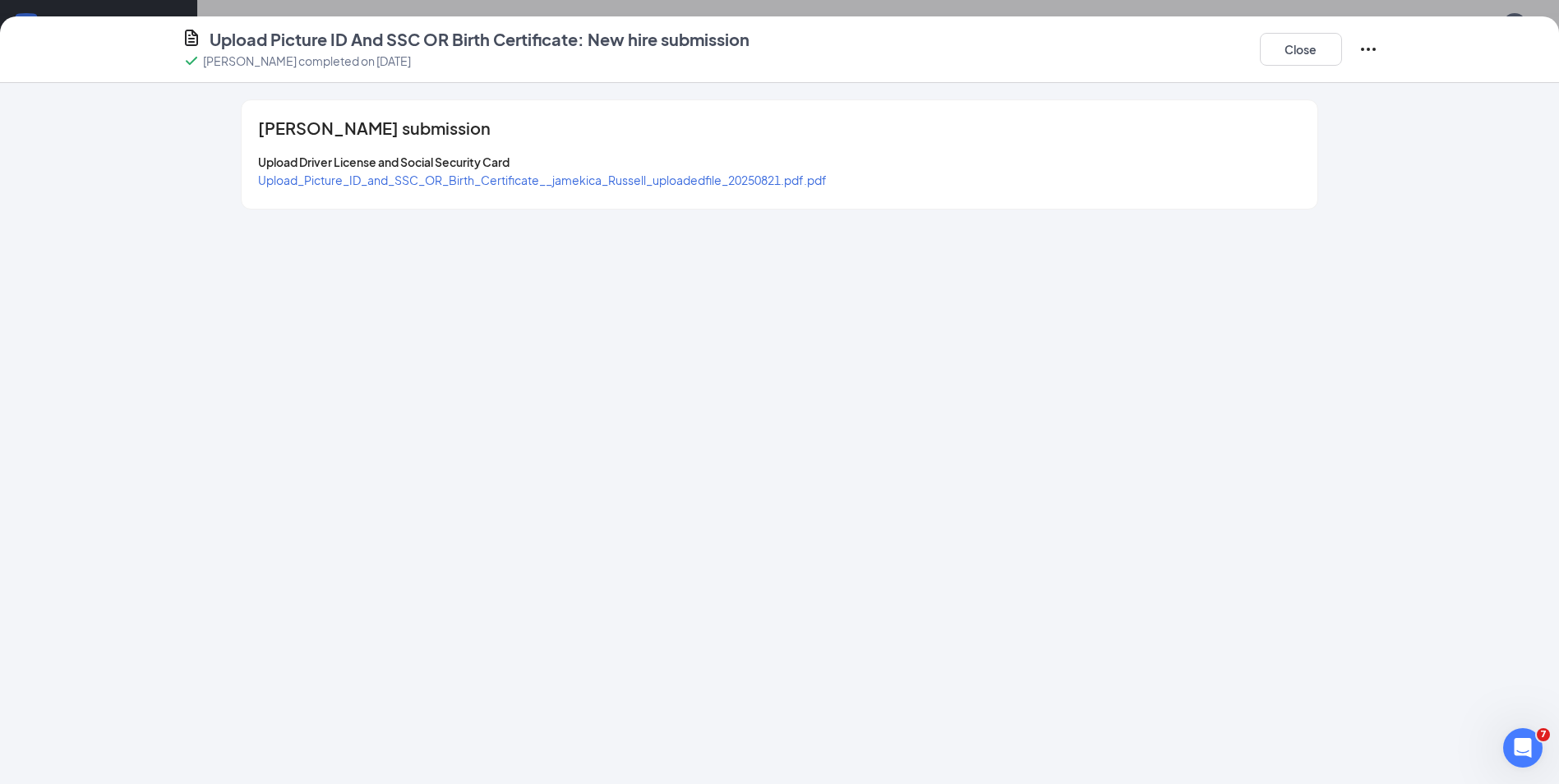
click at [659, 178] on span "Upload_Picture_ID_and_SSC_OR_Birth_Certificate__jamekica_Russell_uploadedfile_2…" at bounding box center [543, 180] width 568 height 15
click at [1311, 45] on button "Close" at bounding box center [1301, 50] width 82 height 33
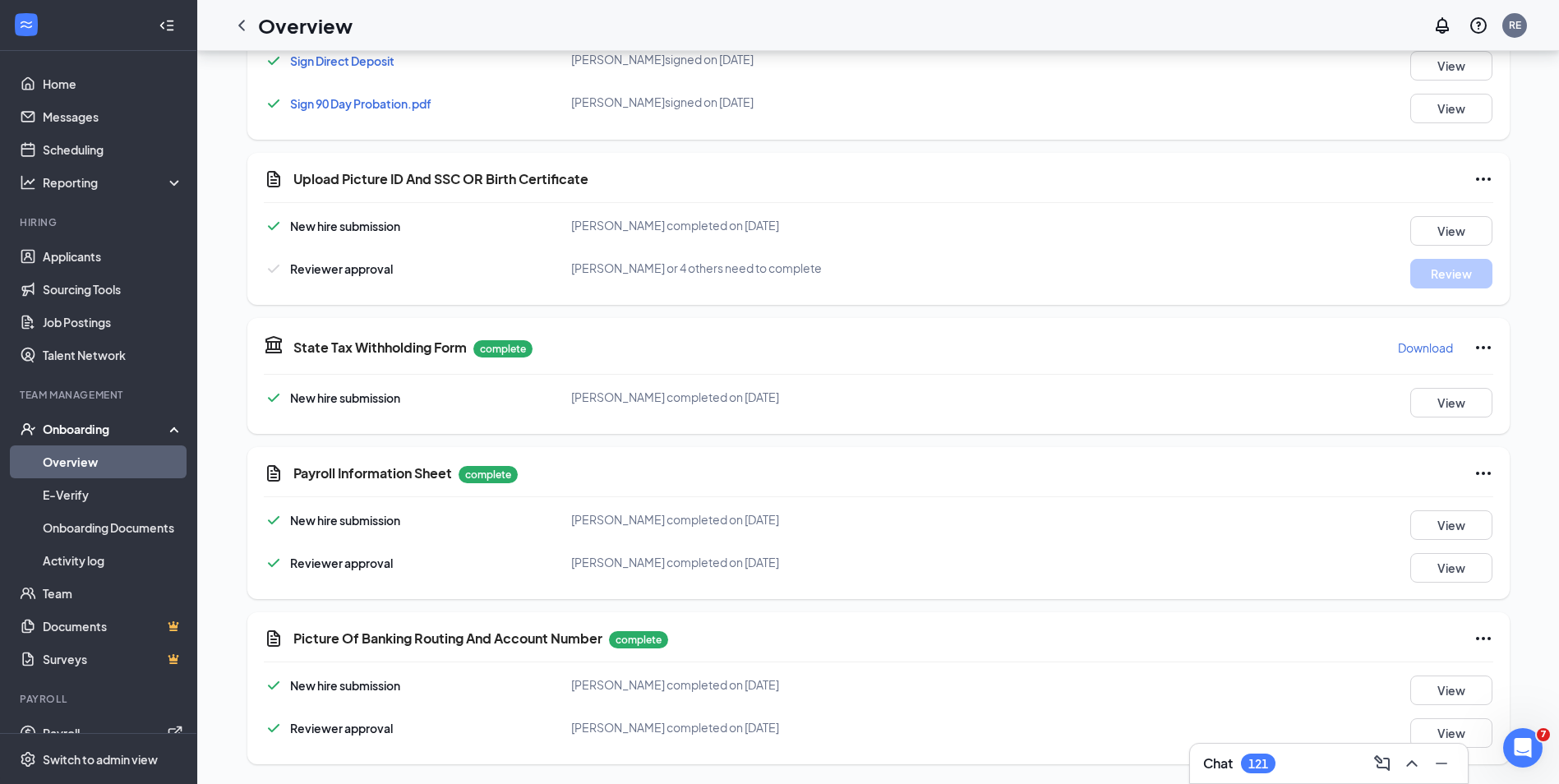
click at [1484, 177] on icon "Ellipses" at bounding box center [1483, 179] width 19 height 19
click at [1416, 214] on span "Mark as complete" at bounding box center [1421, 213] width 96 height 17
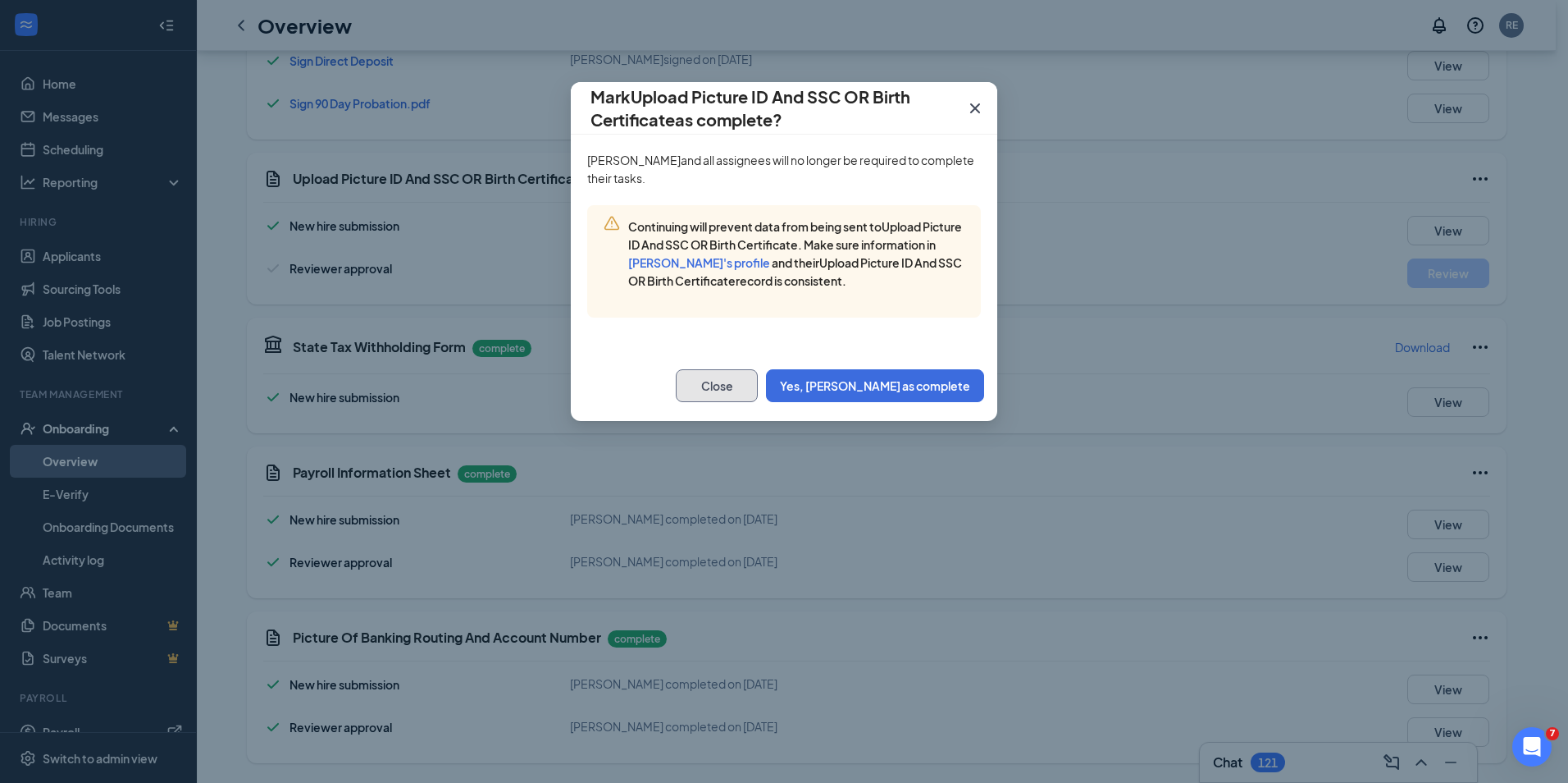
click at [758, 385] on button "Close" at bounding box center [716, 385] width 82 height 33
